Goal: Navigation & Orientation: Find specific page/section

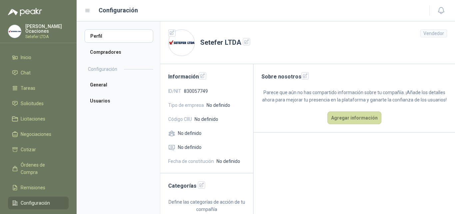
scroll to position [7, 0]
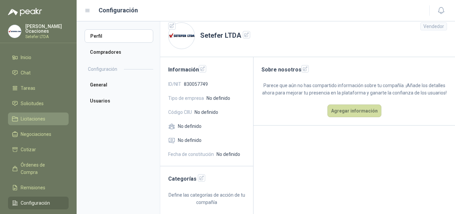
click at [40, 116] on span "Licitaciones" at bounding box center [33, 118] width 25 height 7
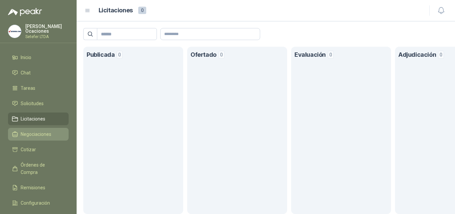
click at [42, 133] on span "Negociaciones" at bounding box center [36, 133] width 31 height 7
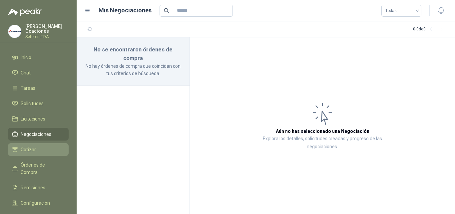
click at [48, 146] on li "Cotizar" at bounding box center [38, 149] width 53 height 7
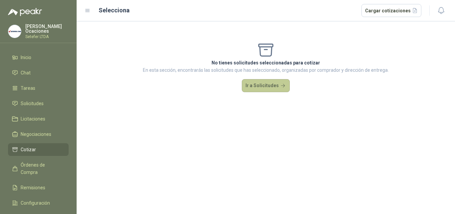
click at [279, 85] on button "Ir a Solicitudes" at bounding box center [266, 85] width 48 height 13
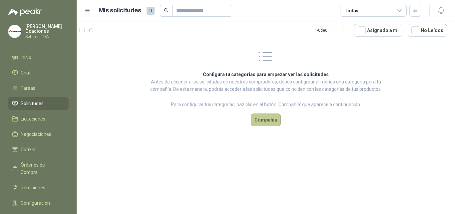
click at [263, 124] on button "Compañía" at bounding box center [266, 119] width 30 height 13
